Goal: Find specific page/section: Find specific page/section

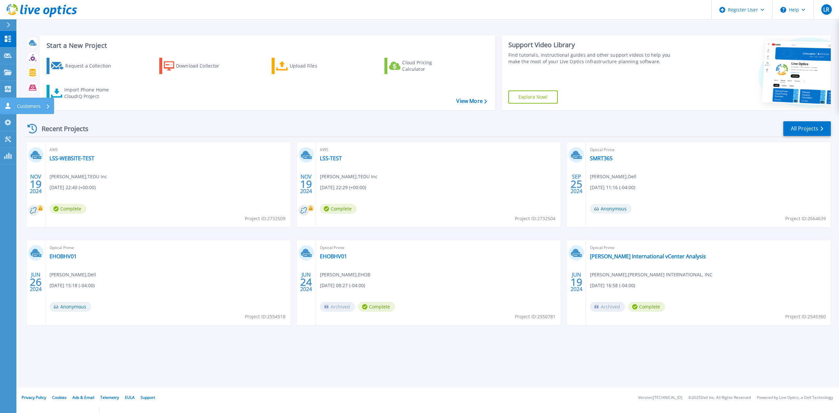
click at [6, 107] on icon at bounding box center [7, 106] width 5 height 6
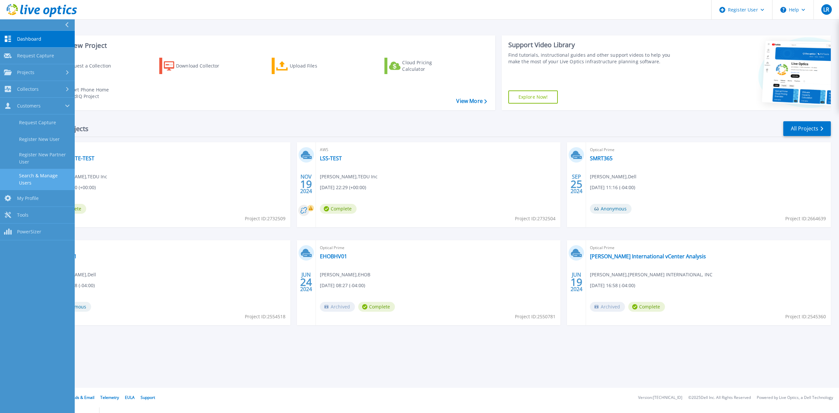
click at [46, 172] on link "Search & Manage Users" at bounding box center [37, 179] width 75 height 21
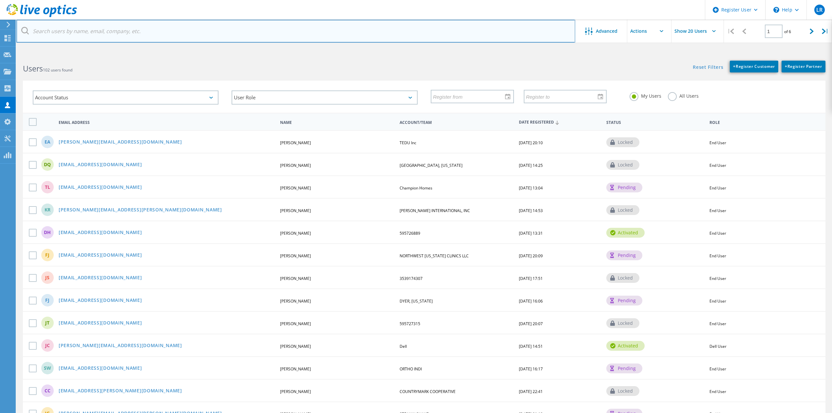
click at [293, 33] on input "text" at bounding box center [295, 31] width 559 height 23
paste input "rprieto@marlins.com"
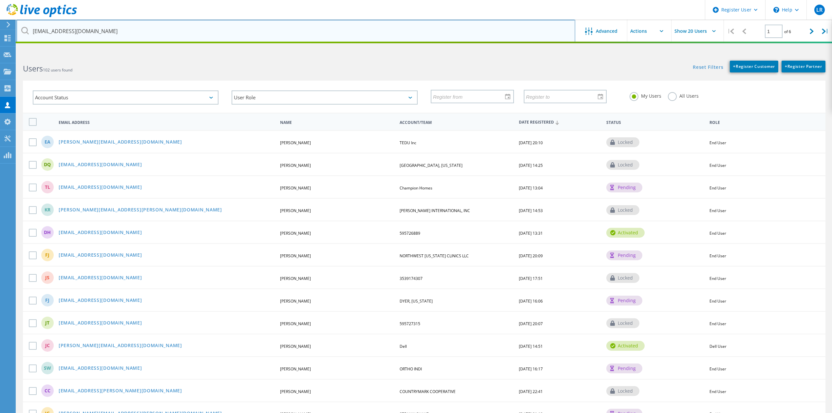
type input "rprieto@marlins.com"
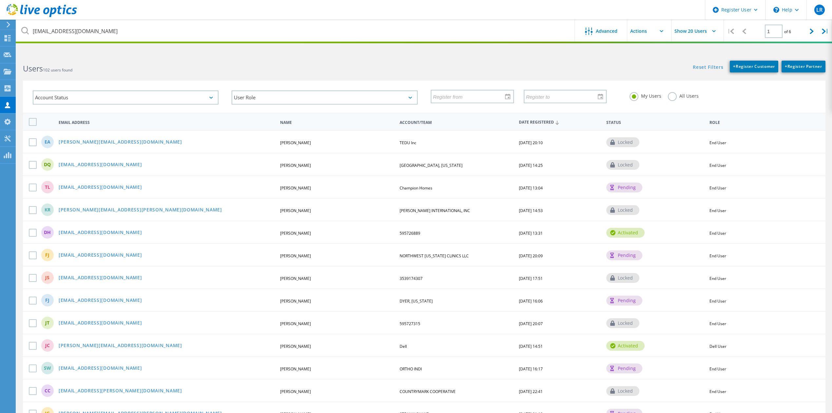
click at [677, 98] on div "All Users" at bounding box center [683, 96] width 31 height 9
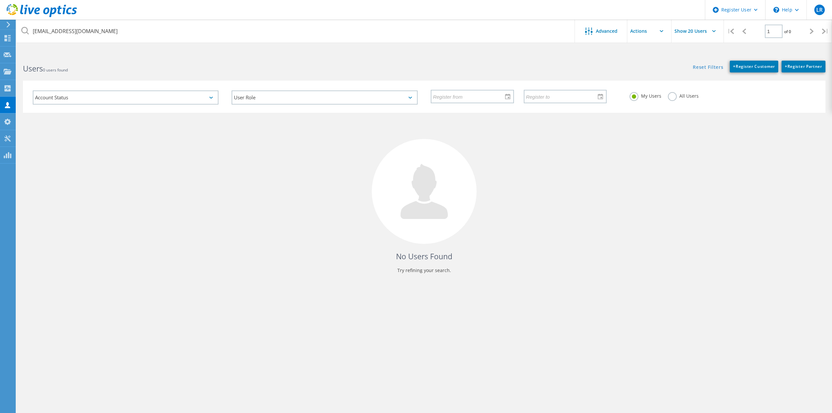
click at [671, 97] on label "All Users" at bounding box center [683, 95] width 31 height 6
click at [0, 0] on input "All Users" at bounding box center [0, 0] width 0 height 0
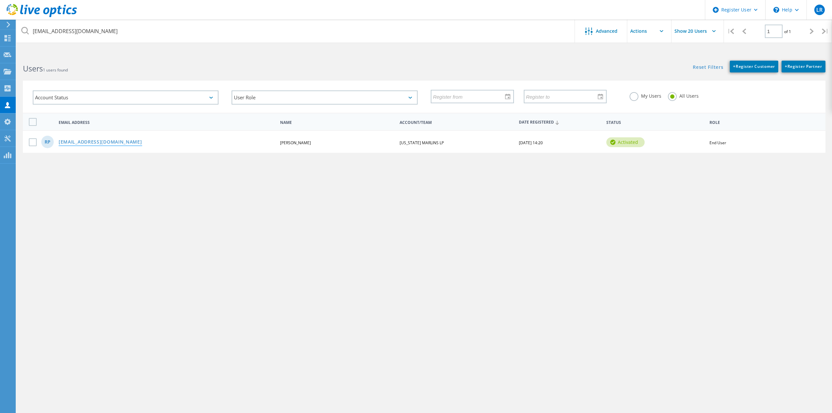
click at [90, 143] on link "[EMAIL_ADDRESS][DOMAIN_NAME]" at bounding box center [101, 143] width 84 height 6
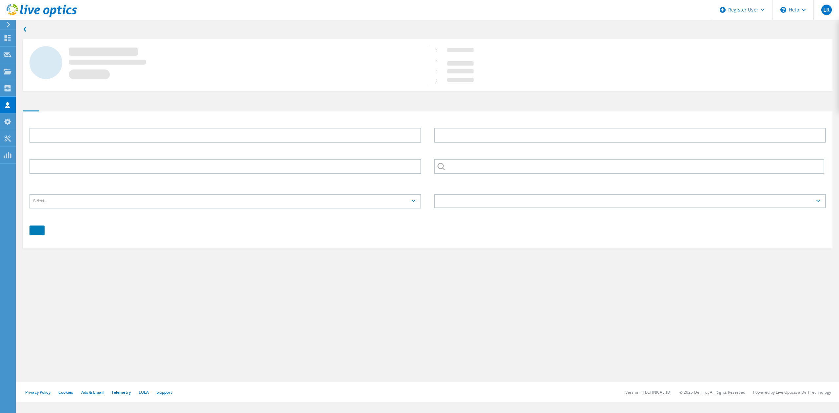
type input "[PERSON_NAME]"
type input "3054801384"
type input "[US_STATE] MARLINS LP"
type input "English"
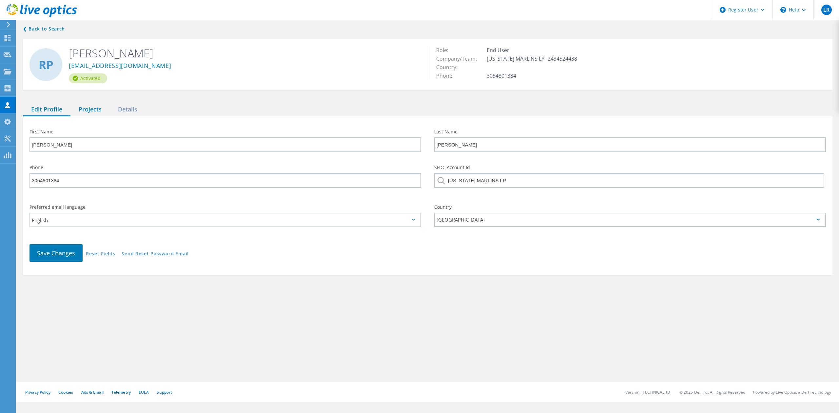
click at [107, 104] on div "Projects" at bounding box center [89, 109] width 39 height 13
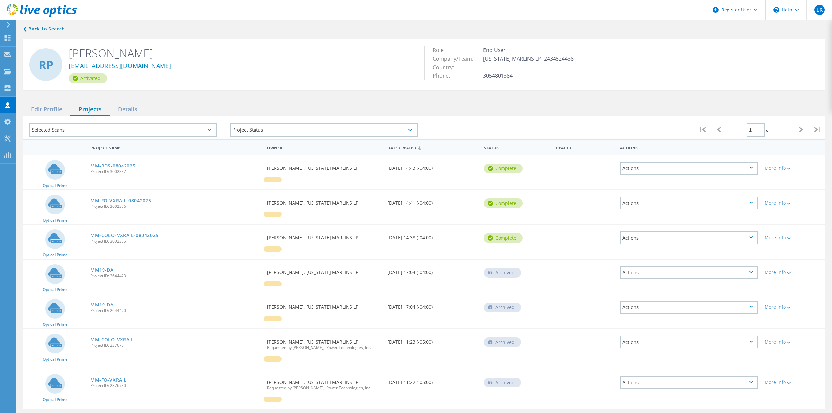
click at [123, 163] on link "MM-RDS-08042025" at bounding box center [112, 165] width 45 height 5
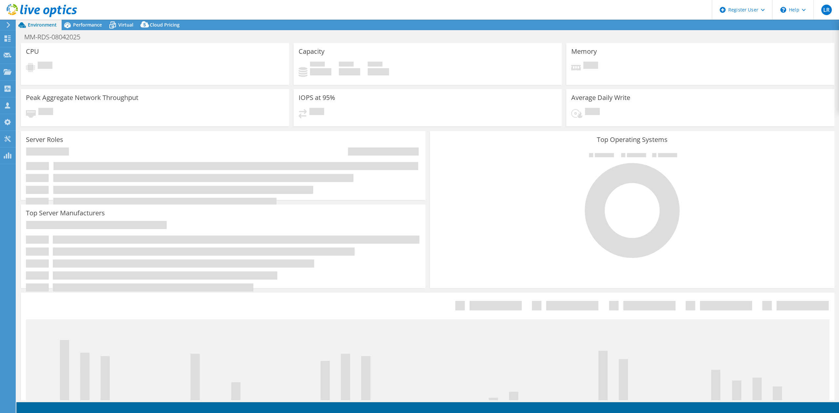
select select "USD"
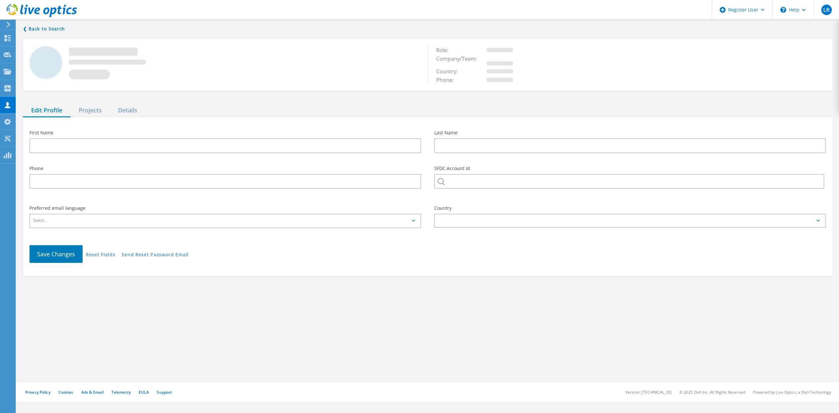
type input "[PERSON_NAME]"
type input "3054801384"
type input "[US_STATE] MARLINS LP"
type input "English"
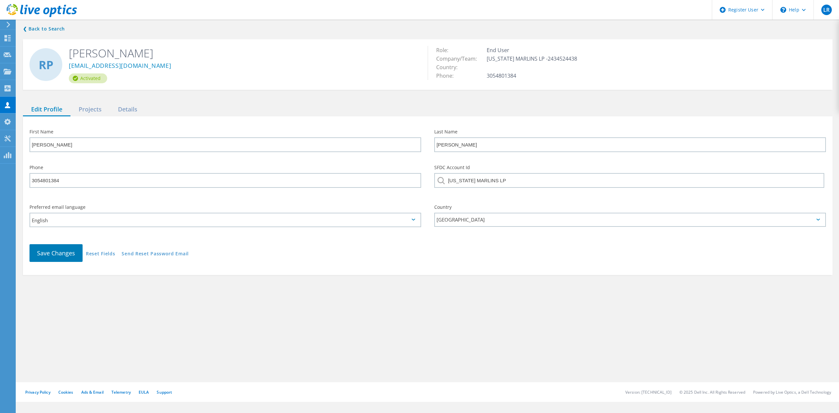
click at [79, 102] on div "❮ Back to Search RP [PERSON_NAME] [EMAIL_ADDRESS][DOMAIN_NAME] Activated Role: …" at bounding box center [427, 149] width 822 height 263
click at [83, 106] on div "Projects" at bounding box center [89, 109] width 39 height 13
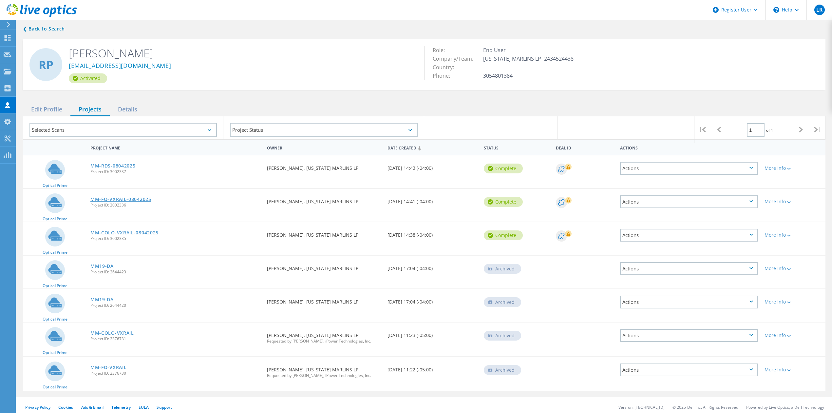
click at [120, 200] on link "MM-FO-VXRAIL-08042025" at bounding box center [120, 199] width 61 height 5
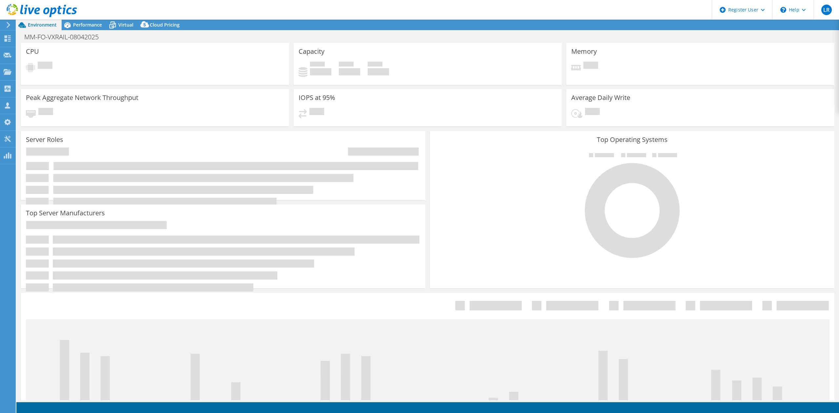
select select "USD"
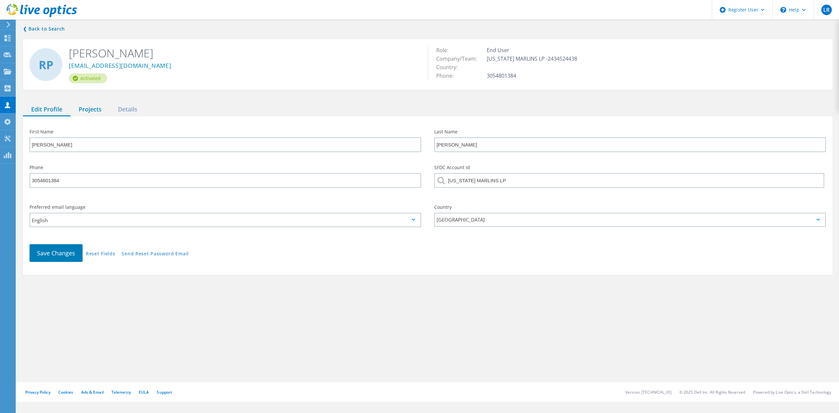
click at [94, 111] on div "Projects" at bounding box center [89, 109] width 39 height 13
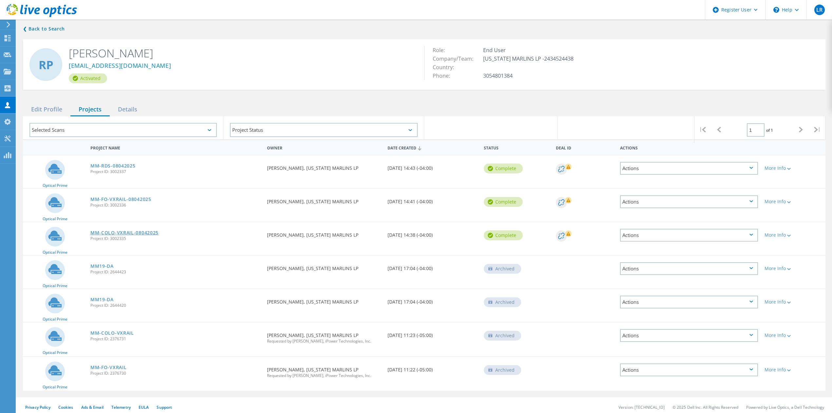
click at [121, 231] on link "MM-COLO-VXRAIL-08042025" at bounding box center [124, 232] width 68 height 5
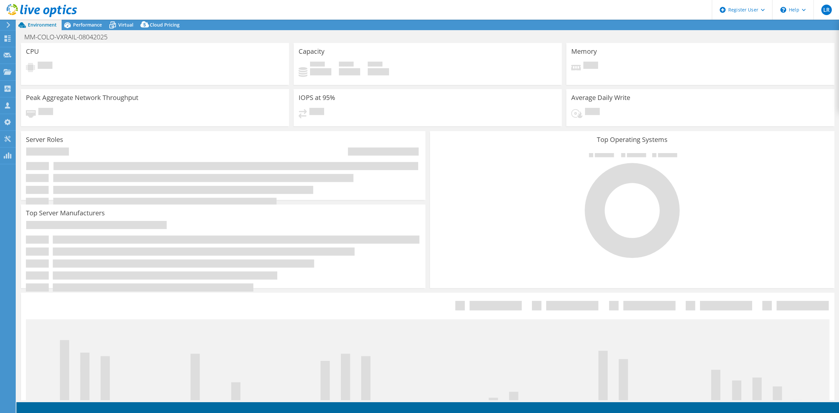
select select "USD"
